Goal: Navigation & Orientation: Find specific page/section

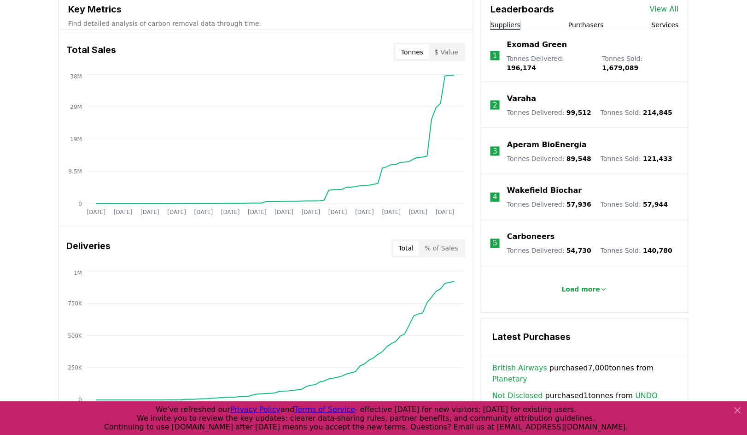
scroll to position [347, 0]
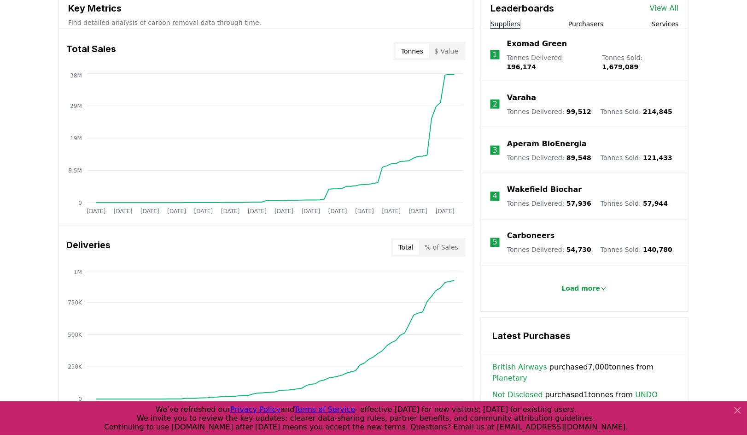
click at [520, 49] on p "Exomad Green" at bounding box center [537, 43] width 60 height 11
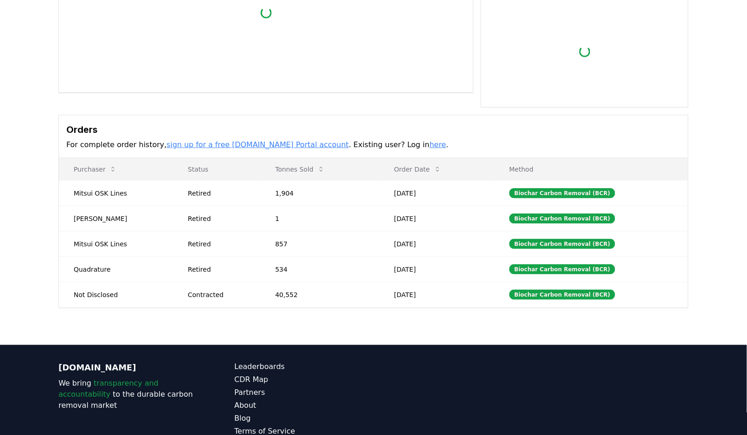
scroll to position [185, 0]
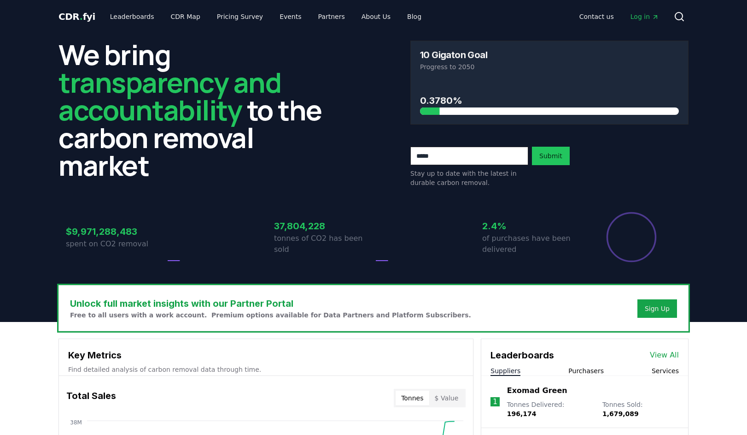
scroll to position [347, 0]
